Goal: Task Accomplishment & Management: Use online tool/utility

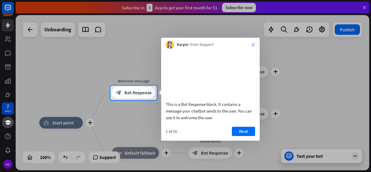
click at [253, 45] on icon "close" at bounding box center [253, 44] width 3 height 3
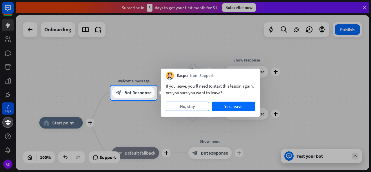
click at [191, 108] on button "No, stay" at bounding box center [187, 106] width 43 height 9
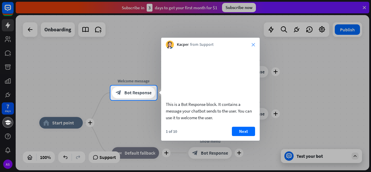
click at [253, 44] on icon "close" at bounding box center [253, 44] width 3 height 3
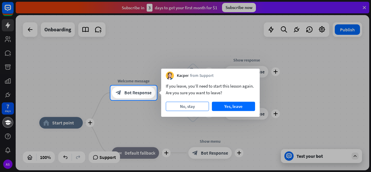
click at [197, 102] on button "No, stay" at bounding box center [187, 106] width 43 height 9
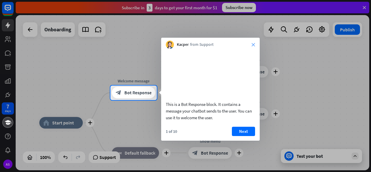
click at [252, 43] on icon "close" at bounding box center [253, 44] width 3 height 3
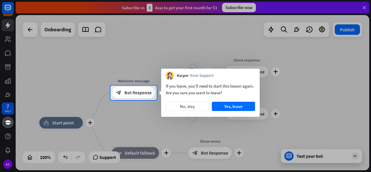
click at [90, 83] on div at bounding box center [185, 43] width 371 height 86
click at [222, 105] on button "Yes, leave" at bounding box center [233, 106] width 43 height 9
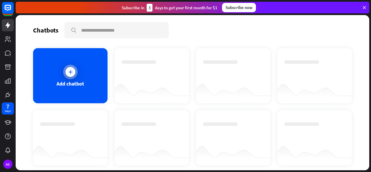
click at [63, 62] on div "Add chatbot" at bounding box center [70, 75] width 75 height 55
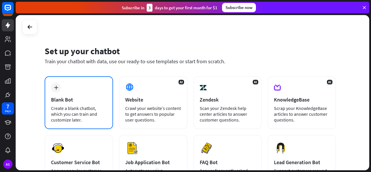
click at [62, 97] on div "Blank Bot" at bounding box center [79, 99] width 56 height 7
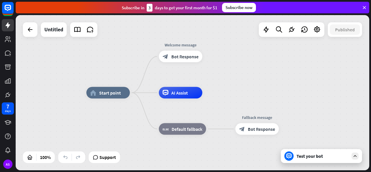
click at [62, 97] on div "home_2 Start point Welcome message block_bot_response Bot Response AI Assist bl…" at bounding box center [193, 92] width 354 height 155
click at [115, 93] on span "Start point" at bounding box center [110, 93] width 22 height 6
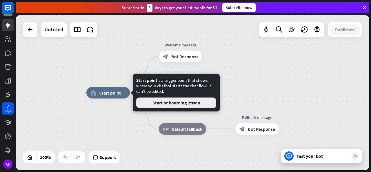
click at [195, 107] on button "Start onboarding lesson" at bounding box center [176, 103] width 80 height 10
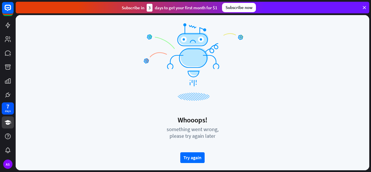
click at [235, 111] on div "Whooops! something went wrong, please try again later Try again" at bounding box center [193, 139] width 116 height 62
click at [248, 162] on div "Whooops! something went wrong, please try again later Try again" at bounding box center [193, 139] width 116 height 62
click at [367, 7] on icon at bounding box center [364, 7] width 5 height 5
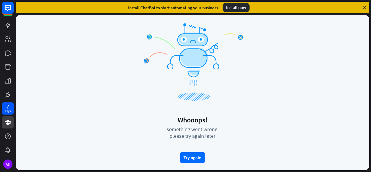
click at [367, 7] on icon at bounding box center [364, 7] width 5 height 5
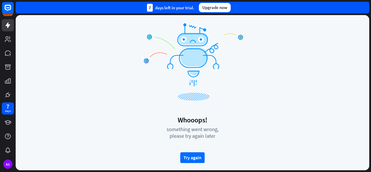
click at [245, 87] on icon at bounding box center [192, 62] width 104 height 82
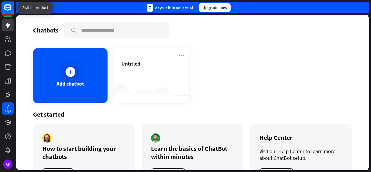
click at [11, 6] on icon at bounding box center [7, 7] width 7 height 7
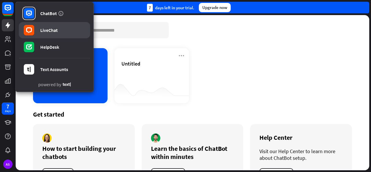
click at [46, 29] on div "LiveChat" at bounding box center [48, 30] width 17 height 6
